Goal: Task Accomplishment & Management: Use online tool/utility

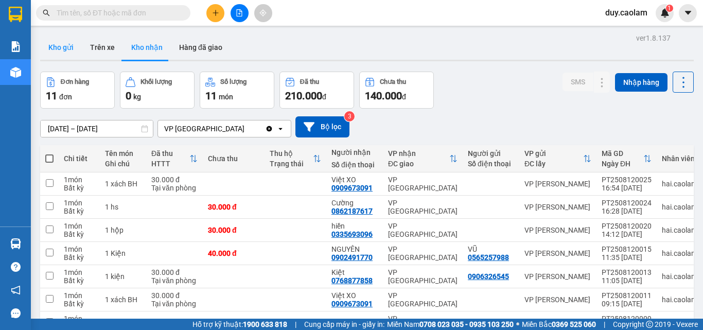
click at [58, 53] on button "Kho gửi" at bounding box center [61, 47] width 42 height 25
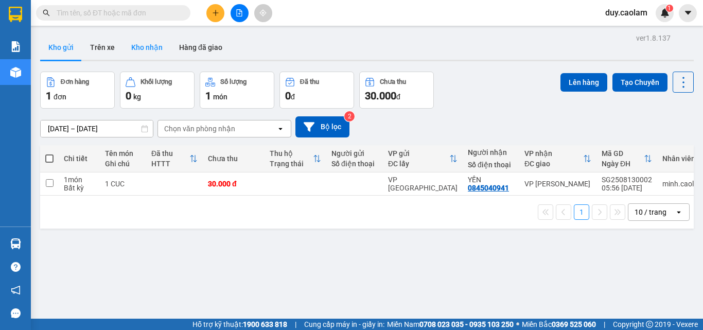
click at [152, 51] on button "Kho nhận" at bounding box center [147, 47] width 48 height 25
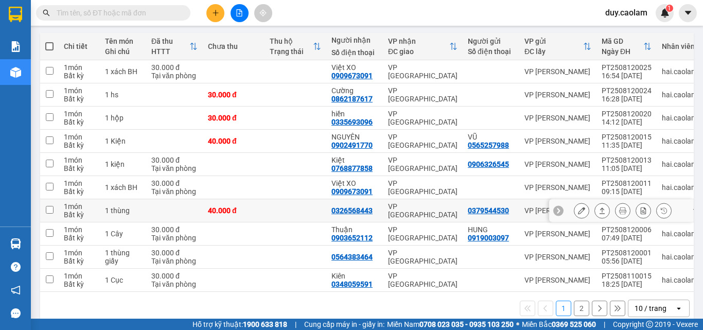
scroll to position [132, 0]
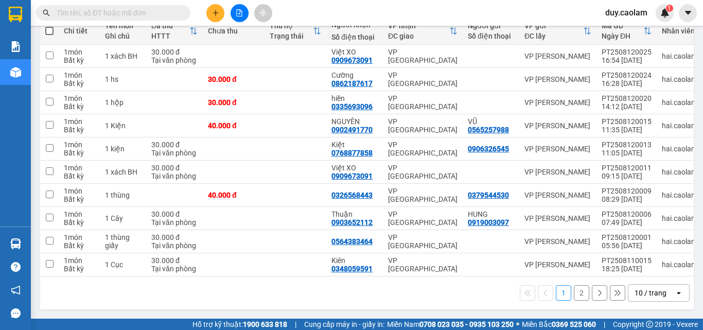
click at [574, 295] on button "2" at bounding box center [581, 292] width 15 height 15
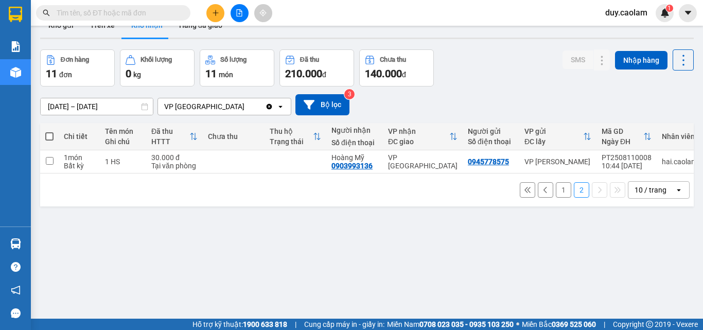
scroll to position [0, 0]
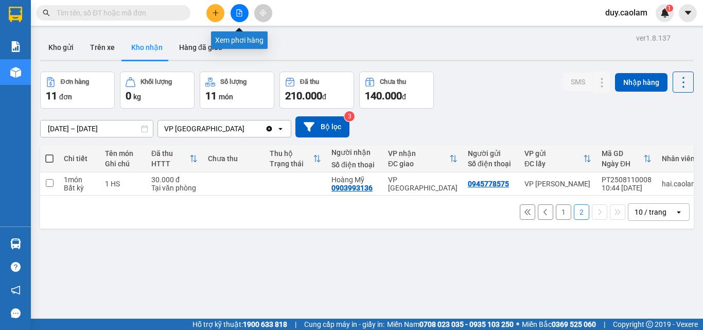
click at [237, 13] on icon "file-add" at bounding box center [239, 12] width 7 height 7
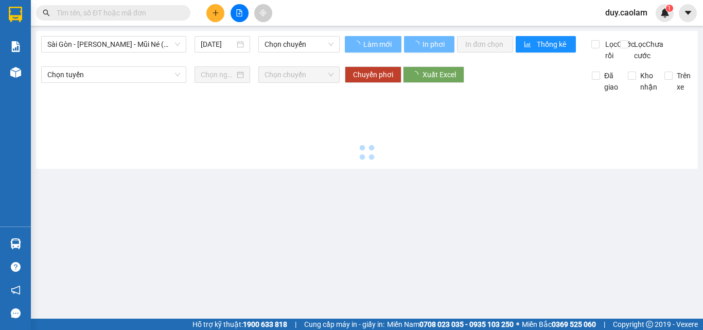
type input "[DATE]"
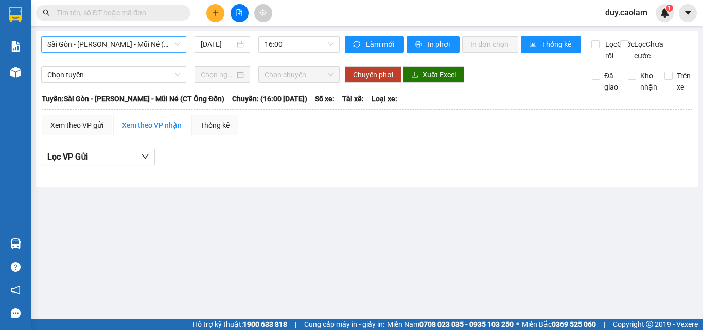
click at [126, 42] on span "Sài Gòn - [PERSON_NAME] - Mũi Né (CT Ông Đồn)" at bounding box center [113, 44] width 133 height 15
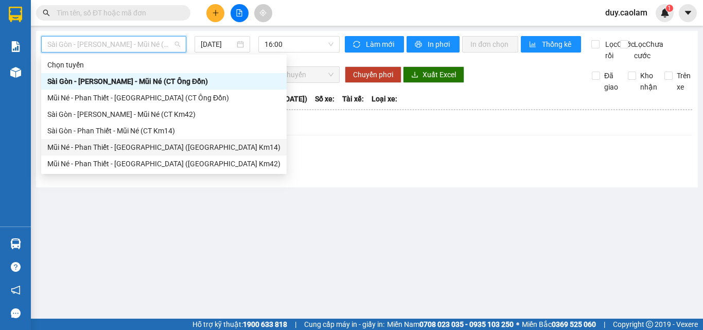
click at [90, 143] on div "Mũi Né - Phan Thiết - [GEOGRAPHIC_DATA] ([GEOGRAPHIC_DATA] Km14)" at bounding box center [163, 146] width 233 height 11
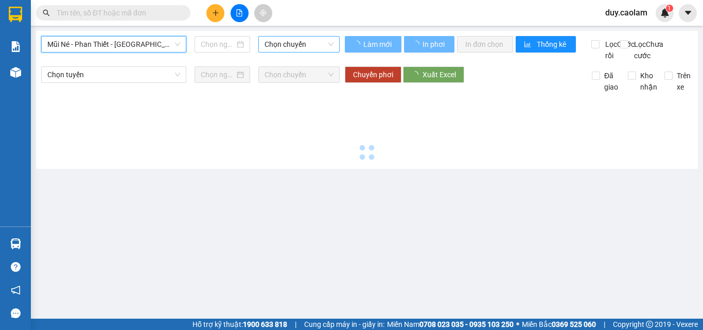
type input "[DATE]"
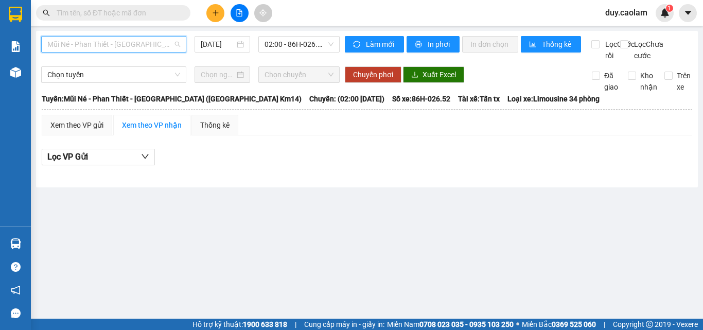
click at [129, 42] on span "Mũi Né - Phan Thiết - [GEOGRAPHIC_DATA] ([GEOGRAPHIC_DATA] Km14)" at bounding box center [113, 44] width 133 height 15
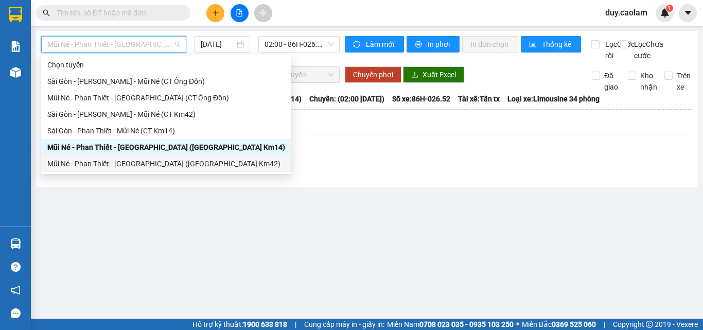
click at [104, 159] on div "Mũi Né - Phan Thiết - [GEOGRAPHIC_DATA] ([GEOGRAPHIC_DATA] Km42)" at bounding box center [166, 163] width 238 height 11
type input "[DATE]"
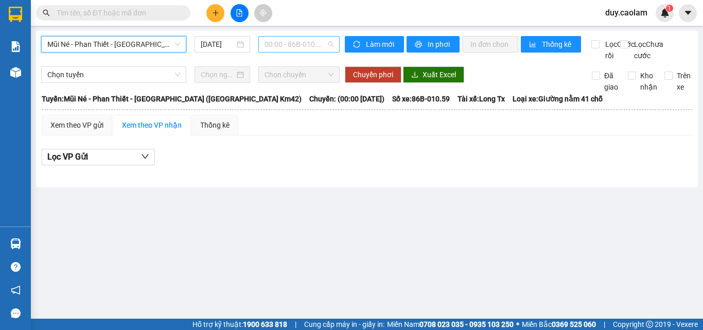
click at [296, 46] on span "00:00 - 86B-010.59" at bounding box center [298, 44] width 69 height 15
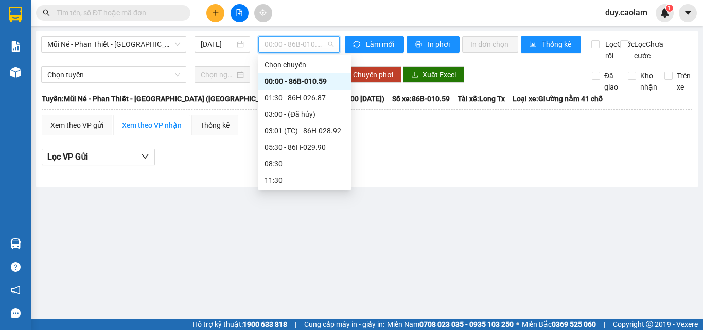
click at [230, 61] on div "Mũi Né - Phan Thiết - [GEOGRAPHIC_DATA] ([GEOGRAPHIC_DATA] Km42) [DATE] 00:00 -…" at bounding box center [190, 48] width 298 height 25
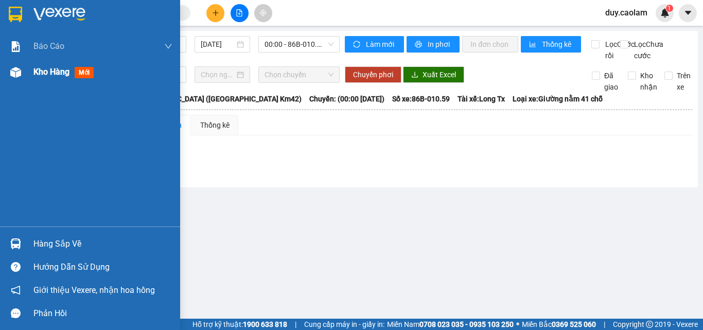
click at [57, 73] on span "Kho hàng" at bounding box center [51, 72] width 36 height 10
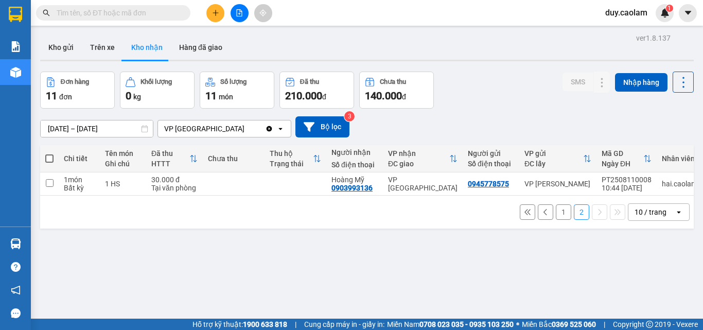
click at [556, 219] on button "1" at bounding box center [563, 211] width 15 height 15
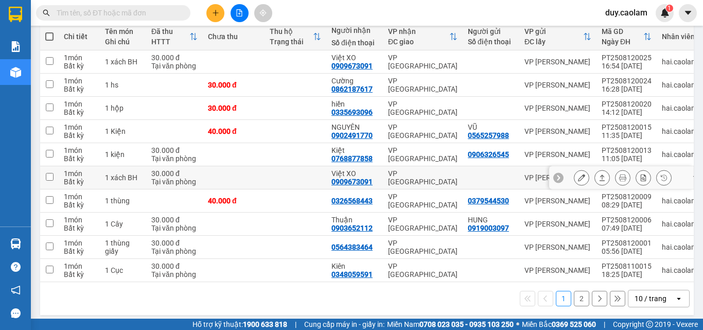
scroll to position [132, 0]
